Goal: Task Accomplishment & Management: Manage account settings

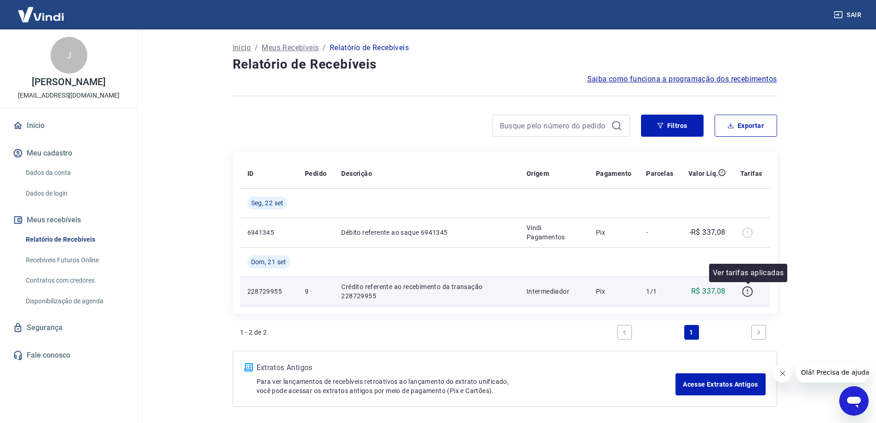
click at [750, 293] on icon "button" at bounding box center [747, 291] width 11 height 11
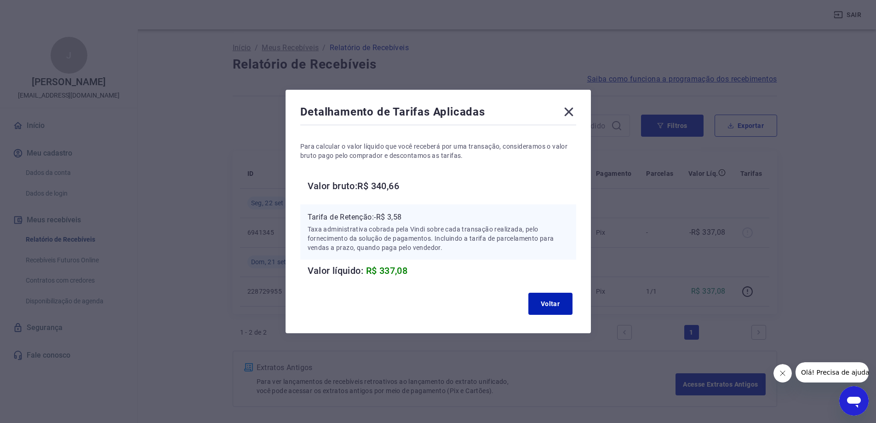
click at [571, 111] on icon at bounding box center [568, 112] width 9 height 9
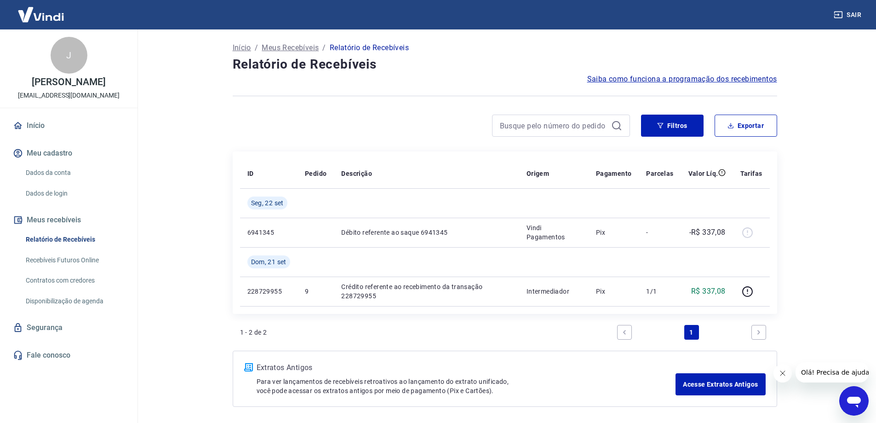
click at [71, 249] on link "Relatório de Recebíveis" at bounding box center [74, 239] width 104 height 19
click at [103, 228] on button "Meus recebíveis" at bounding box center [68, 220] width 115 height 20
click at [39, 133] on link "Início" at bounding box center [68, 125] width 115 height 20
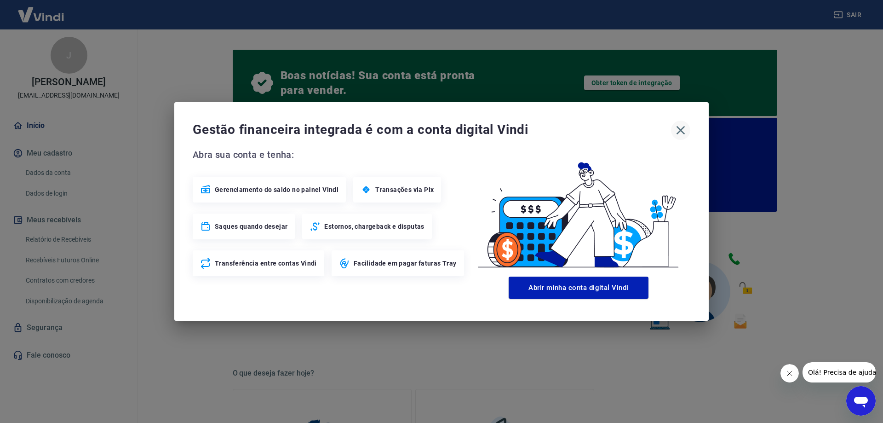
click at [683, 127] on icon "button" at bounding box center [680, 130] width 15 height 15
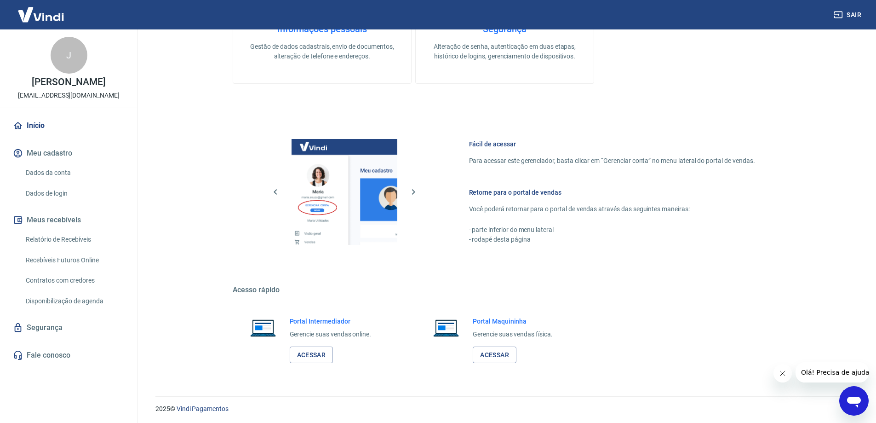
scroll to position [458, 0]
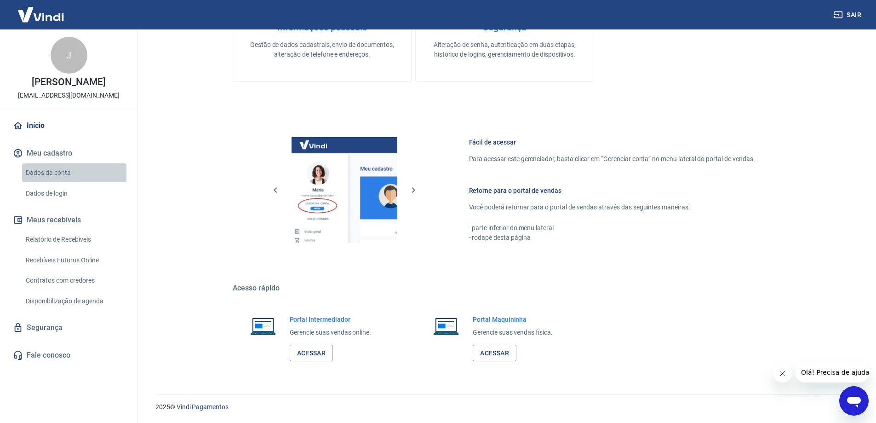
click at [70, 182] on link "Dados da conta" at bounding box center [74, 172] width 104 height 19
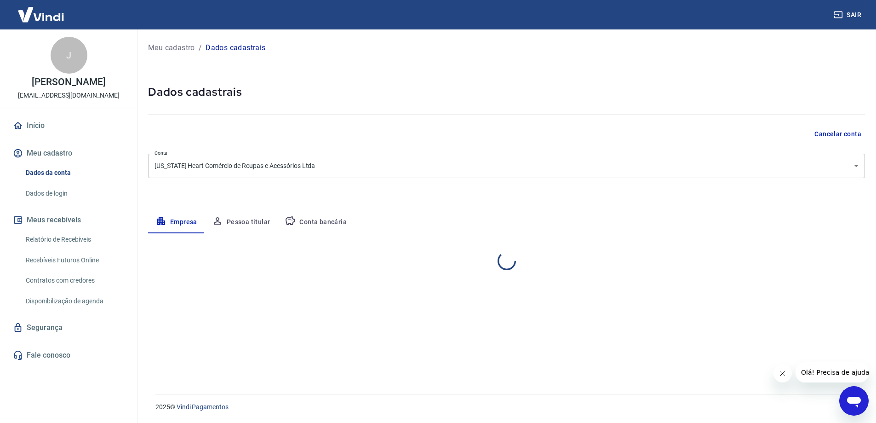
select select "SP"
select select "business"
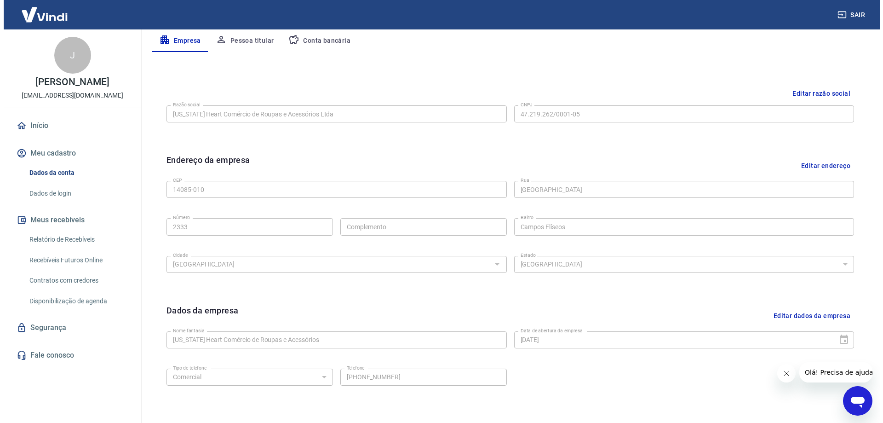
scroll to position [184, 0]
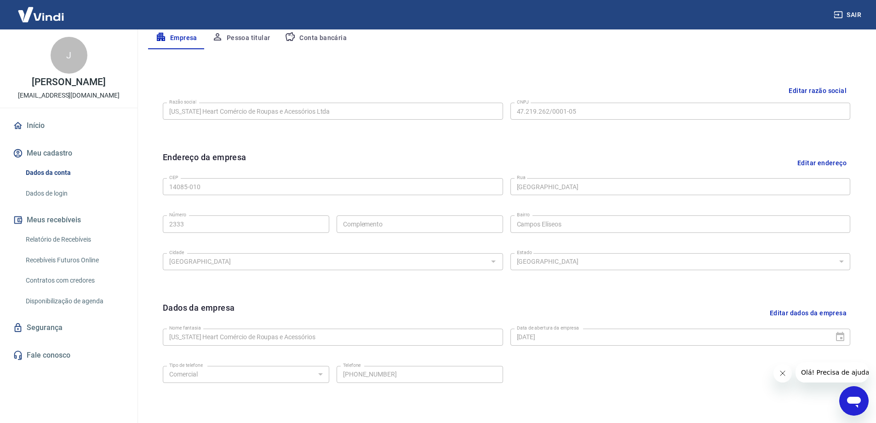
click at [40, 11] on img at bounding box center [41, 14] width 60 height 28
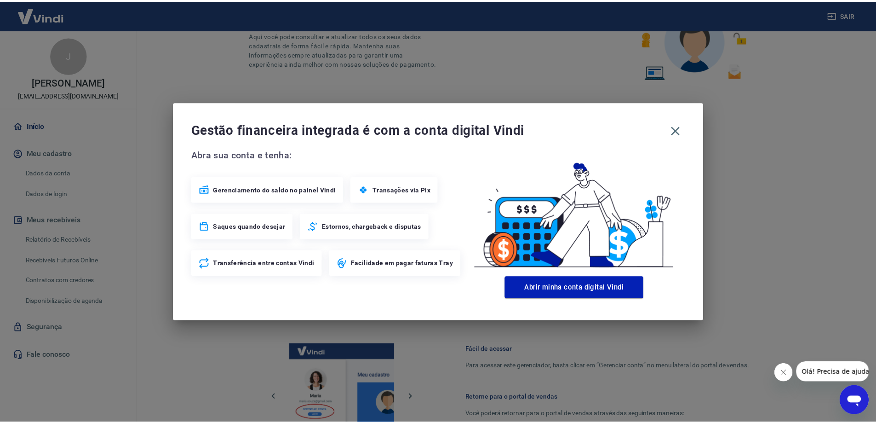
scroll to position [252, 0]
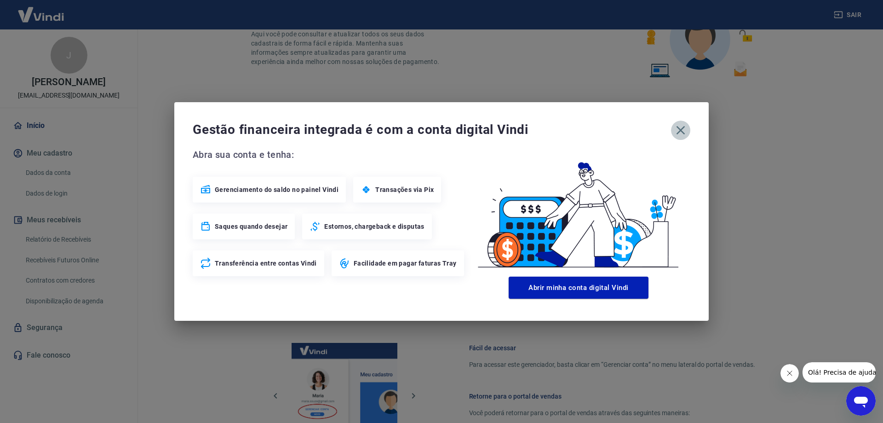
click at [686, 127] on icon "button" at bounding box center [680, 130] width 15 height 15
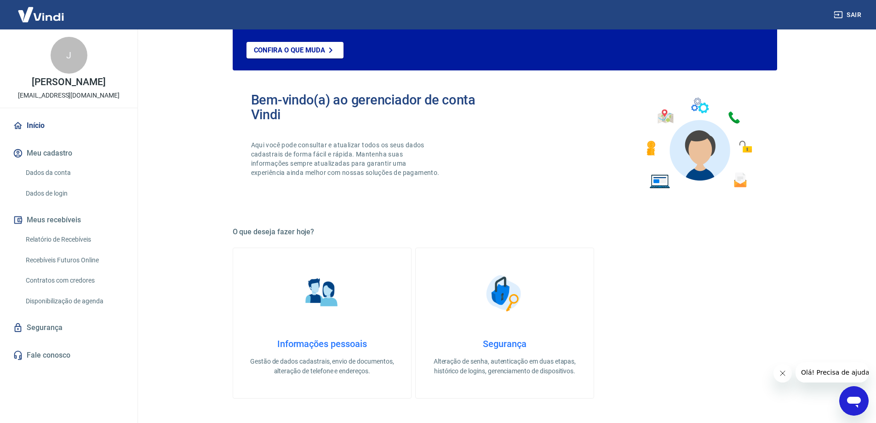
scroll to position [0, 0]
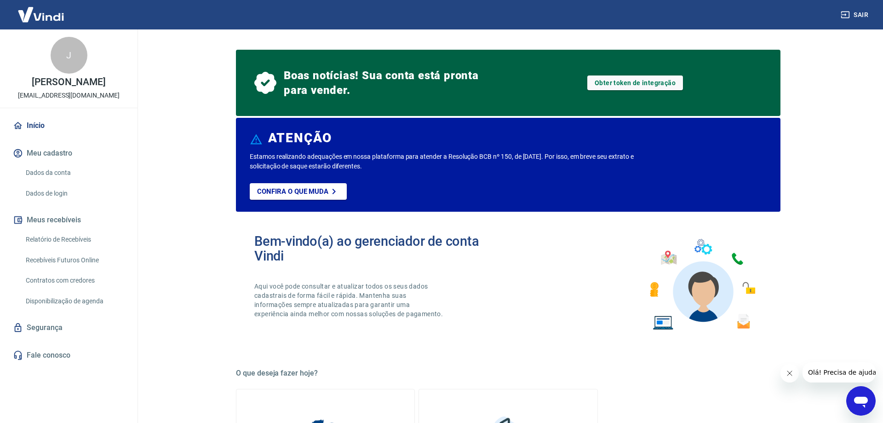
select select "SP"
select select "business"
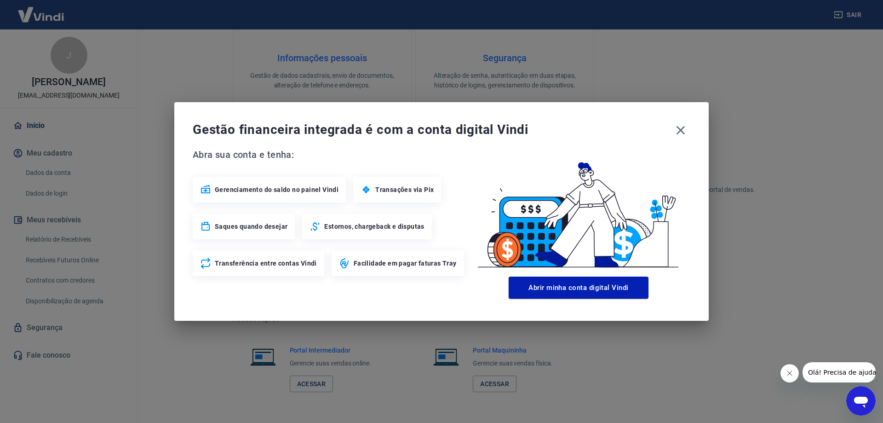
scroll to position [451, 0]
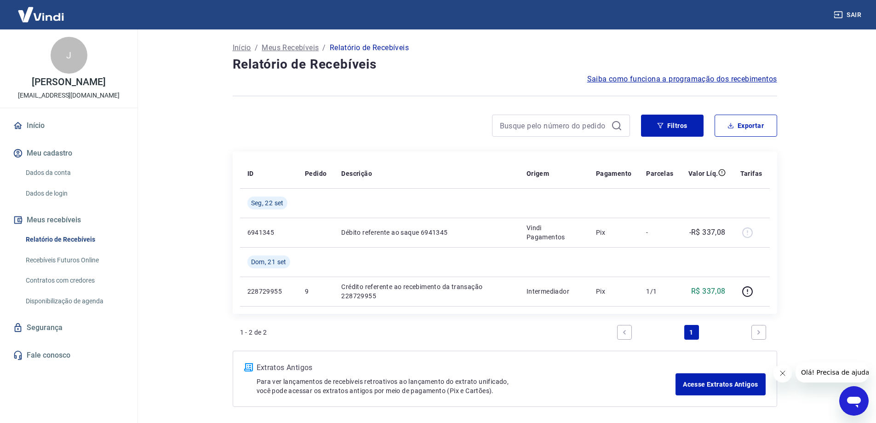
click at [33, 8] on img at bounding box center [41, 14] width 60 height 28
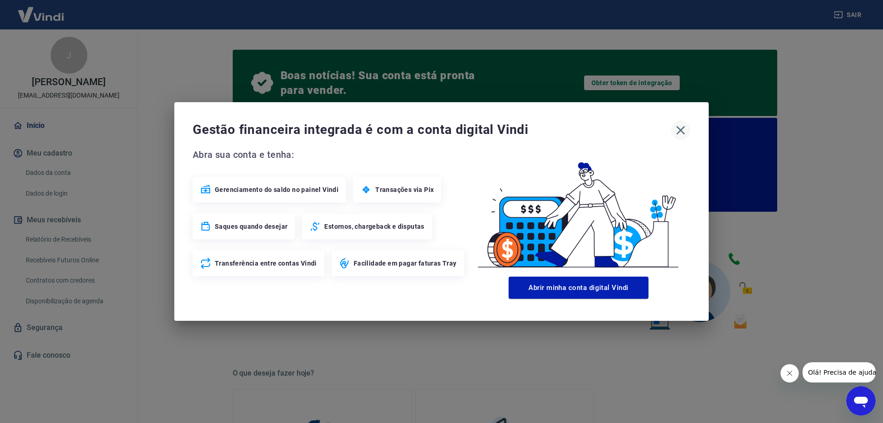
click at [685, 126] on icon "button" at bounding box center [680, 130] width 15 height 15
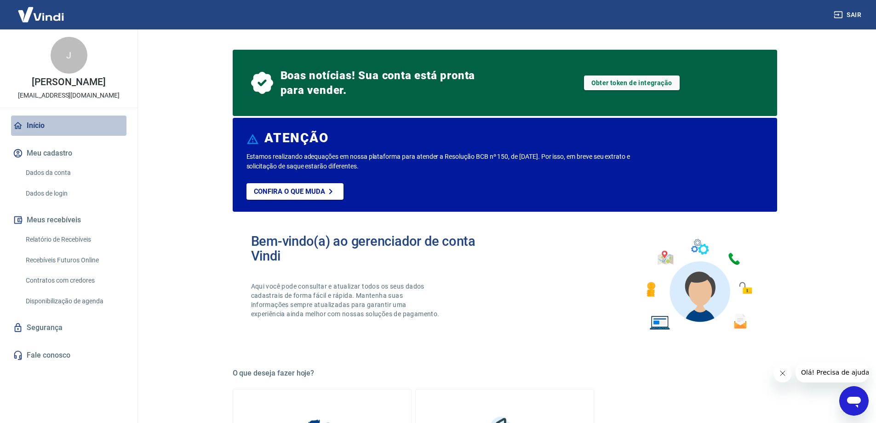
click at [60, 136] on link "Início" at bounding box center [68, 125] width 115 height 20
click at [69, 136] on link "Início" at bounding box center [68, 125] width 115 height 20
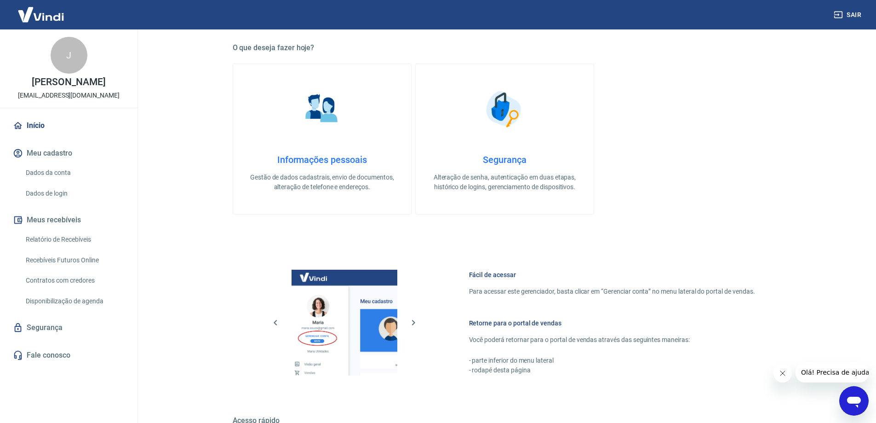
scroll to position [320, 0]
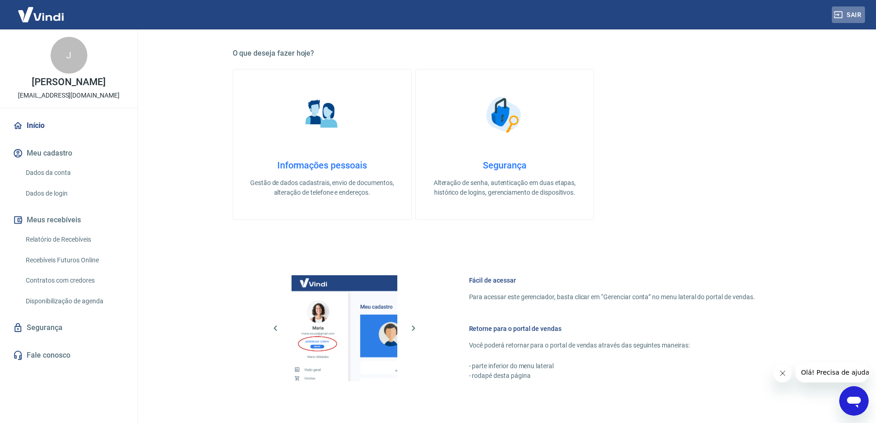
click at [843, 17] on button "Sair" at bounding box center [848, 14] width 33 height 17
